Goal: Task Accomplishment & Management: Complete application form

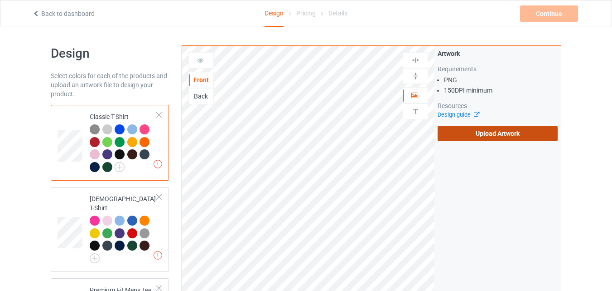
click at [486, 131] on label "Upload Artwork" at bounding box center [498, 133] width 120 height 15
click at [0, 0] on input "Upload Artwork" at bounding box center [0, 0] width 0 height 0
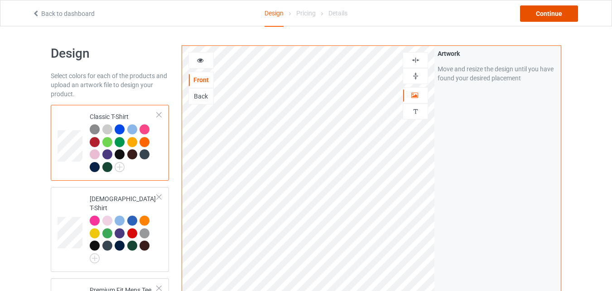
click at [545, 10] on div "Continue" at bounding box center [549, 13] width 58 height 16
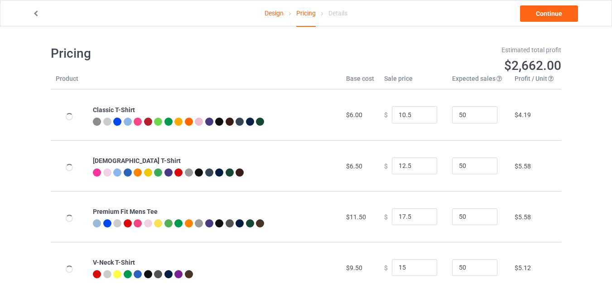
type input "10.50"
type input "12.50"
type input "17.50"
type input "15.00"
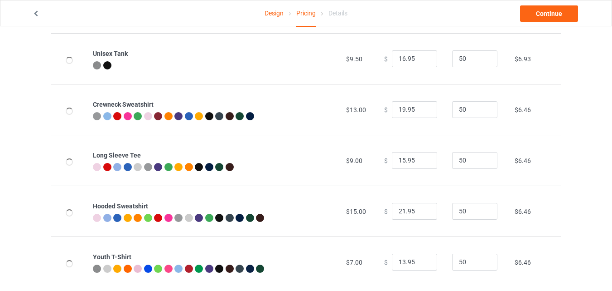
scroll to position [275, 0]
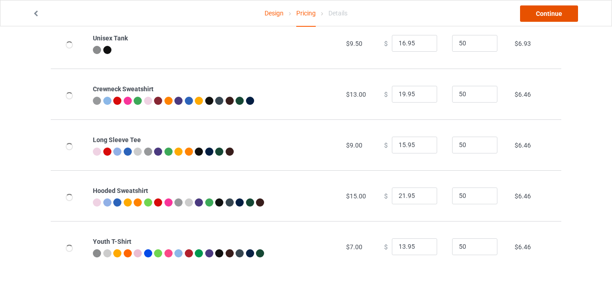
click at [545, 16] on link "Continue" at bounding box center [549, 13] width 58 height 16
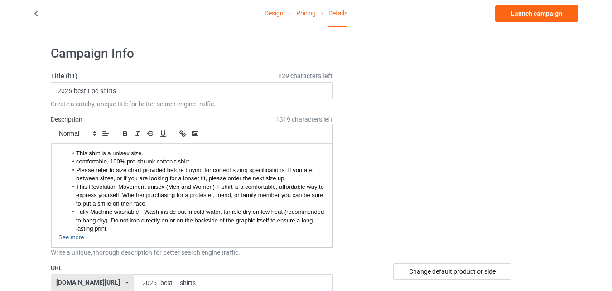
scroll to position [123, 0]
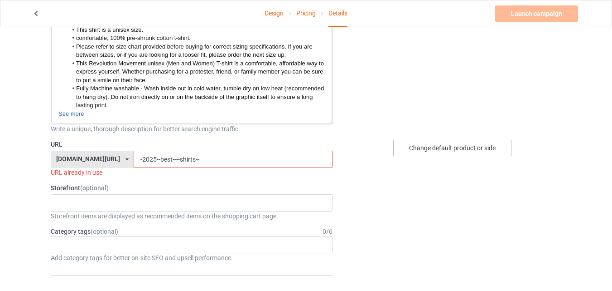
click at [478, 145] on div "Change default product or side" at bounding box center [452, 148] width 118 height 16
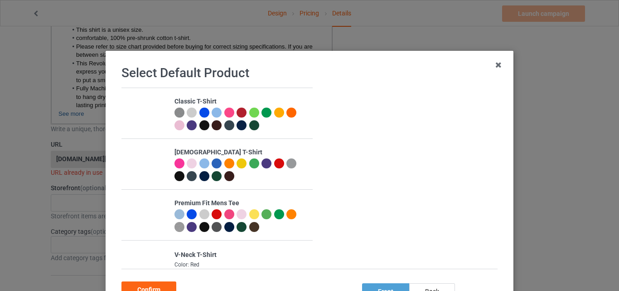
click at [237, 111] on div at bounding box center [242, 112] width 10 height 10
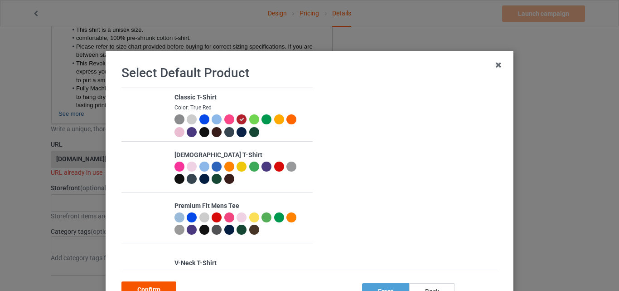
click at [145, 286] on div "Confirm" at bounding box center [148, 289] width 55 height 16
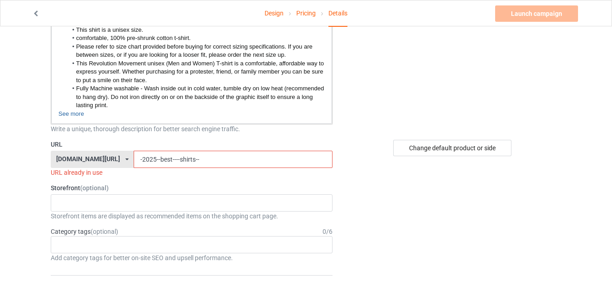
click at [187, 160] on input "-2025--best----shirts--" at bounding box center [233, 158] width 199 height 17
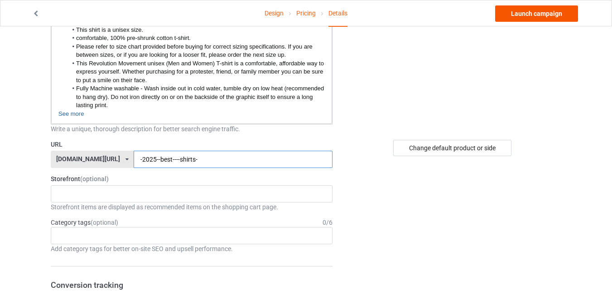
type input "-2025--best----shirts-"
click at [542, 16] on link "Launch campaign" at bounding box center [536, 13] width 83 height 16
